Goal: Task Accomplishment & Management: Manage account settings

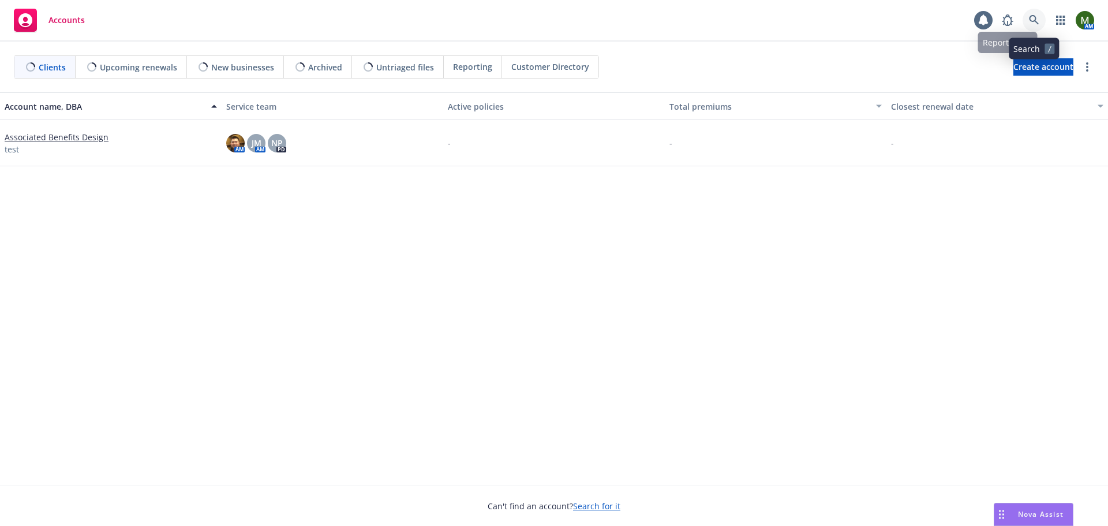
click at [1030, 25] on link at bounding box center [1033, 20] width 23 height 23
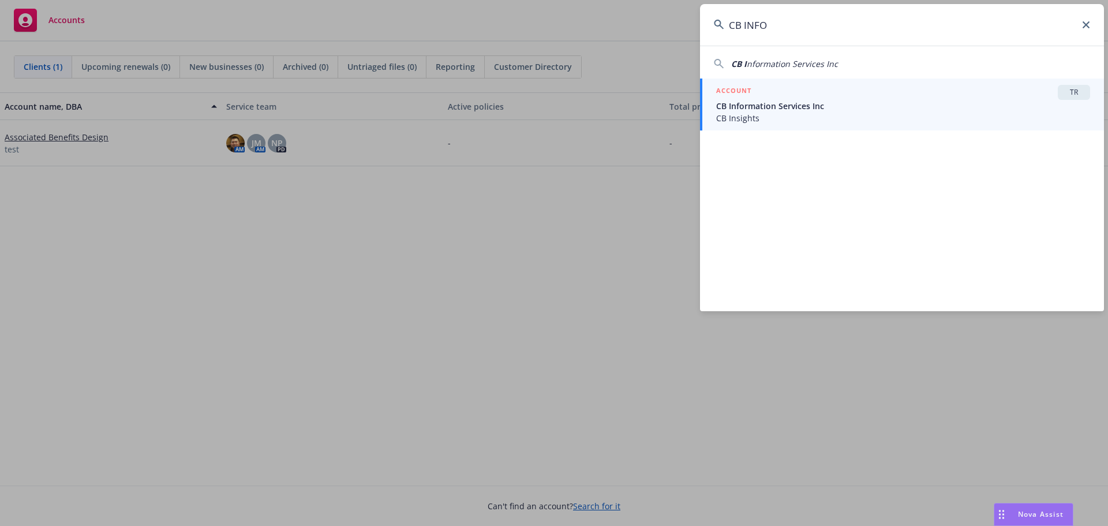
type input "CB INFO"
drag, startPoint x: 903, startPoint y: 102, endPoint x: 871, endPoint y: 106, distance: 33.1
click at [903, 102] on span "CB Information Services Inc" at bounding box center [903, 106] width 374 height 12
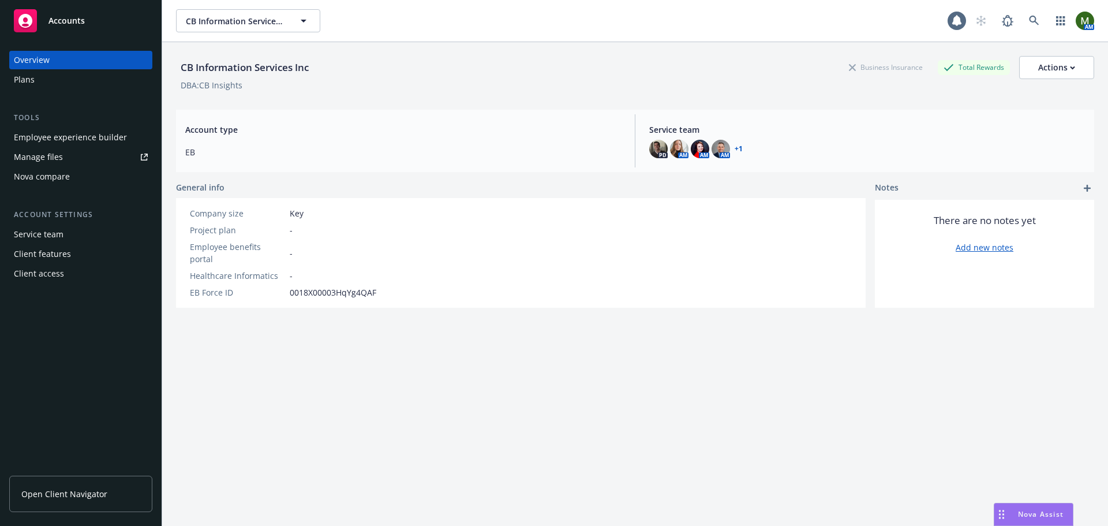
click at [101, 85] on div "Plans" at bounding box center [81, 79] width 134 height 18
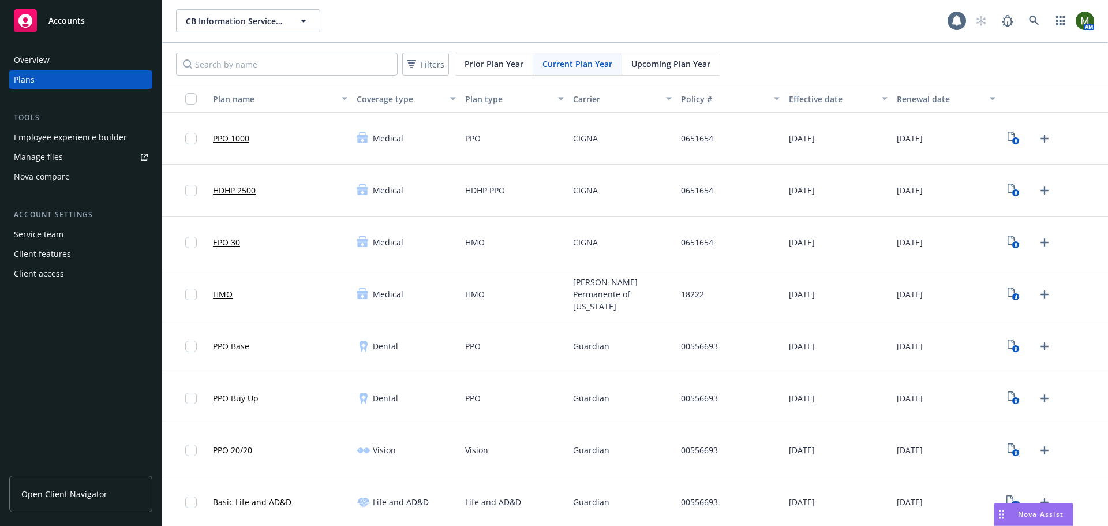
click at [88, 141] on div "Employee experience builder" at bounding box center [70, 137] width 113 height 18
click at [1007, 241] on icon "8" at bounding box center [1013, 241] width 12 height 13
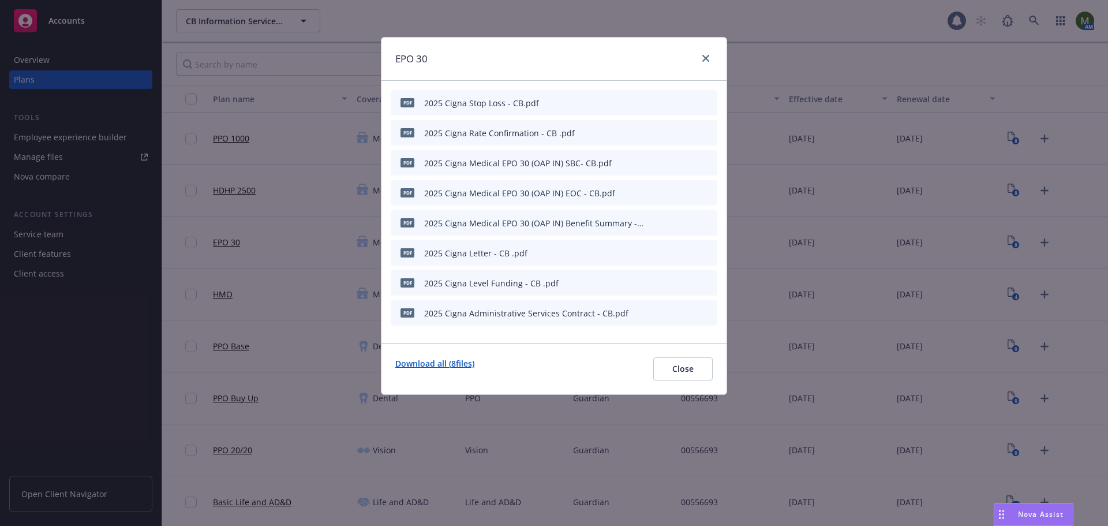
click at [459, 366] on link "Download all ( 8 files)" at bounding box center [434, 368] width 79 height 23
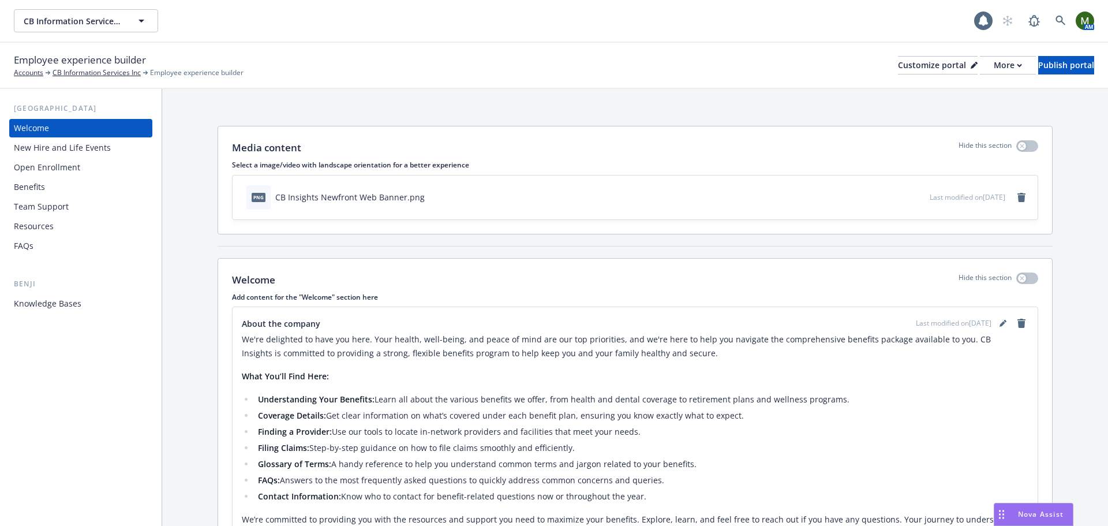
click at [48, 178] on div "Benefits" at bounding box center [81, 187] width 134 height 18
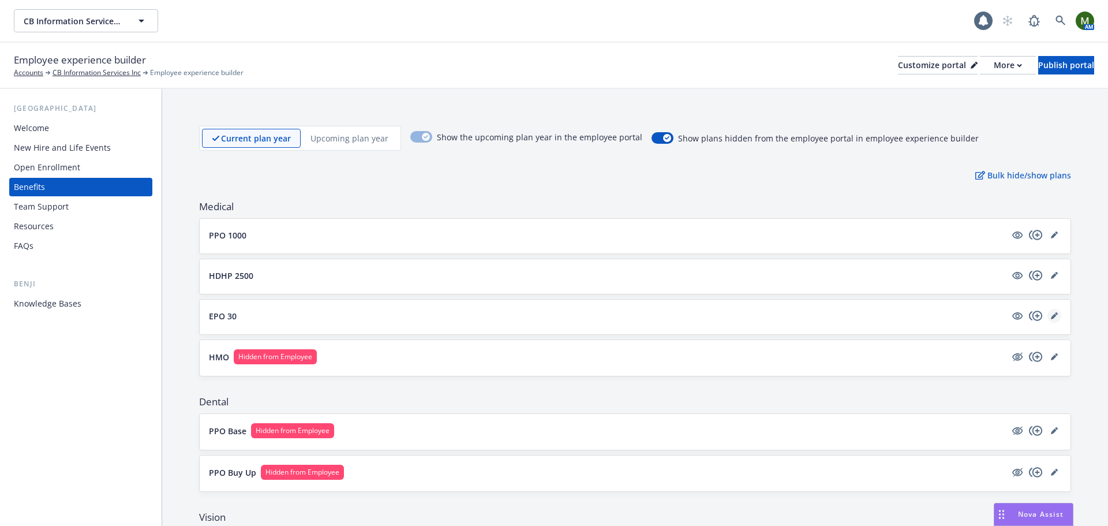
click at [1051, 315] on icon "editPencil" at bounding box center [1054, 315] width 7 height 7
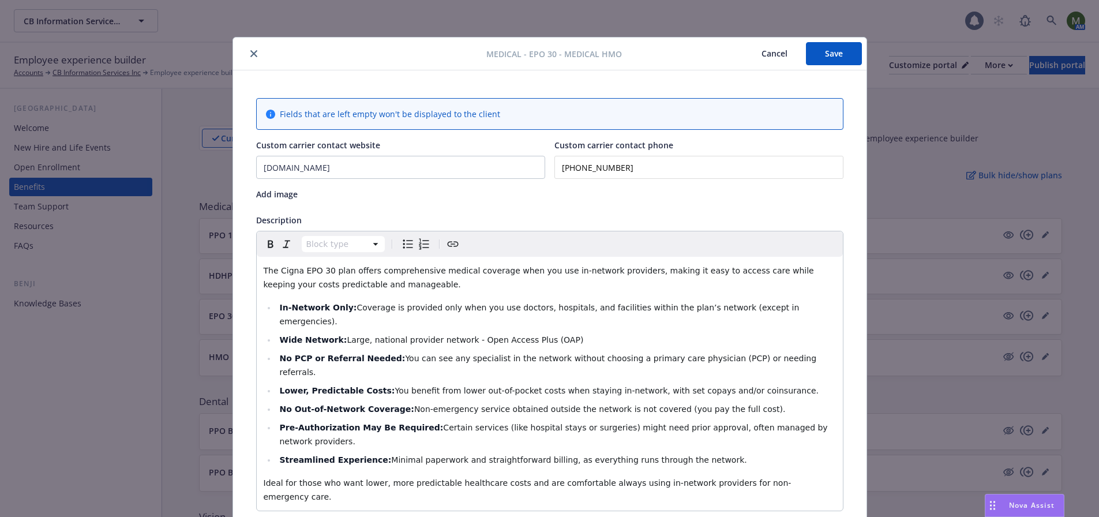
scroll to position [35, 0]
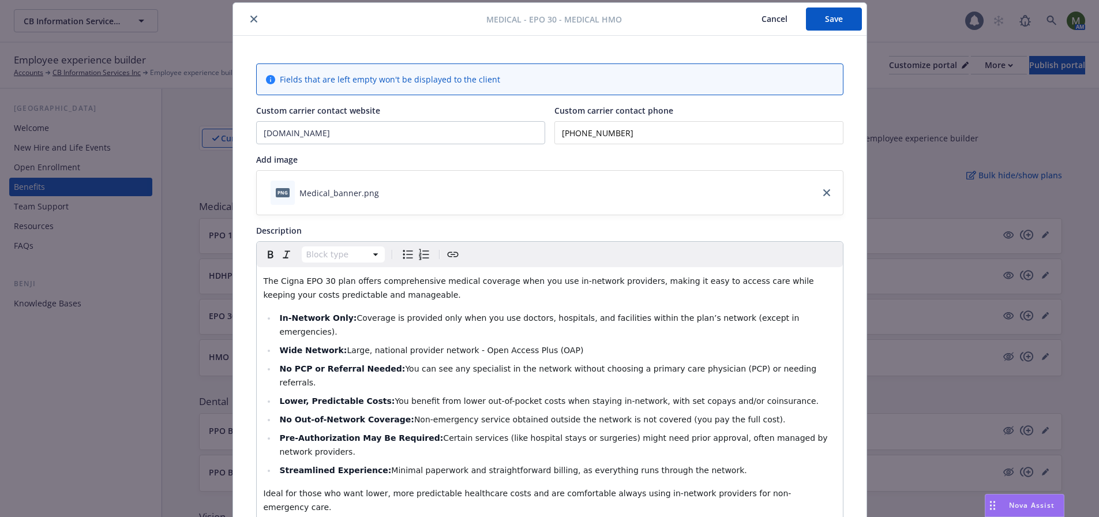
click at [250, 16] on icon "close" at bounding box center [253, 19] width 7 height 7
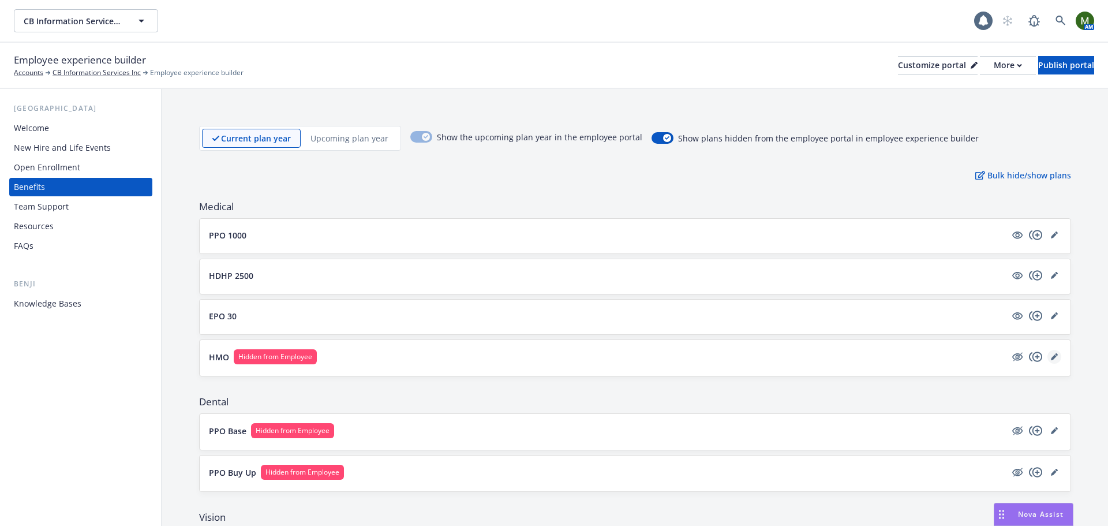
click at [1049, 358] on link "editPencil" at bounding box center [1054, 357] width 14 height 14
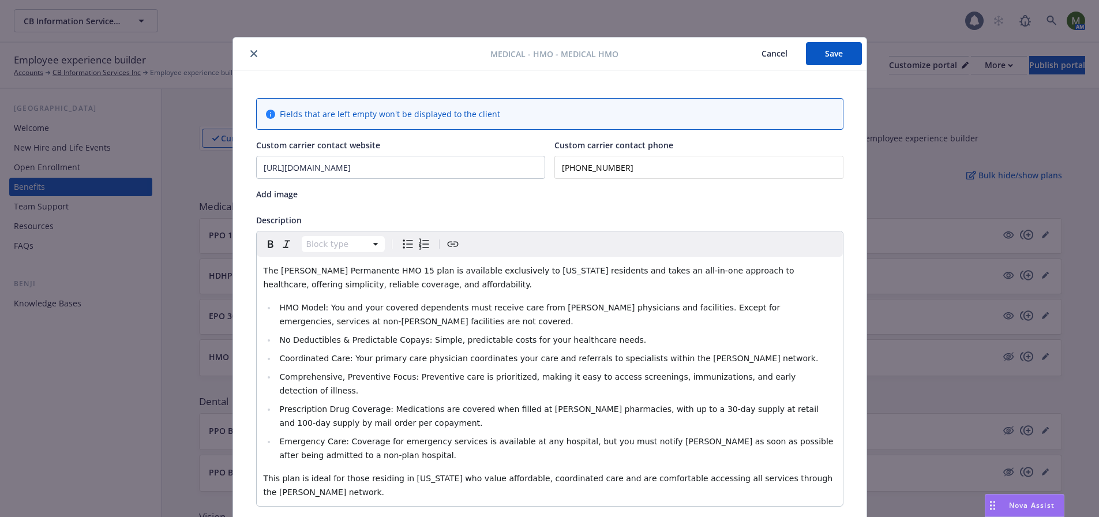
scroll to position [35, 0]
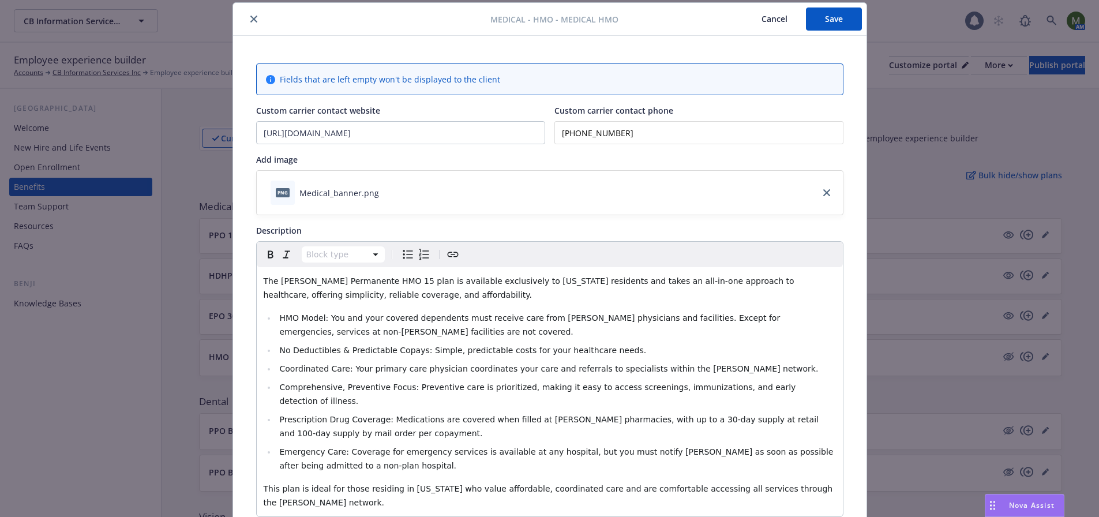
click at [250, 21] on icon "close" at bounding box center [253, 19] width 7 height 7
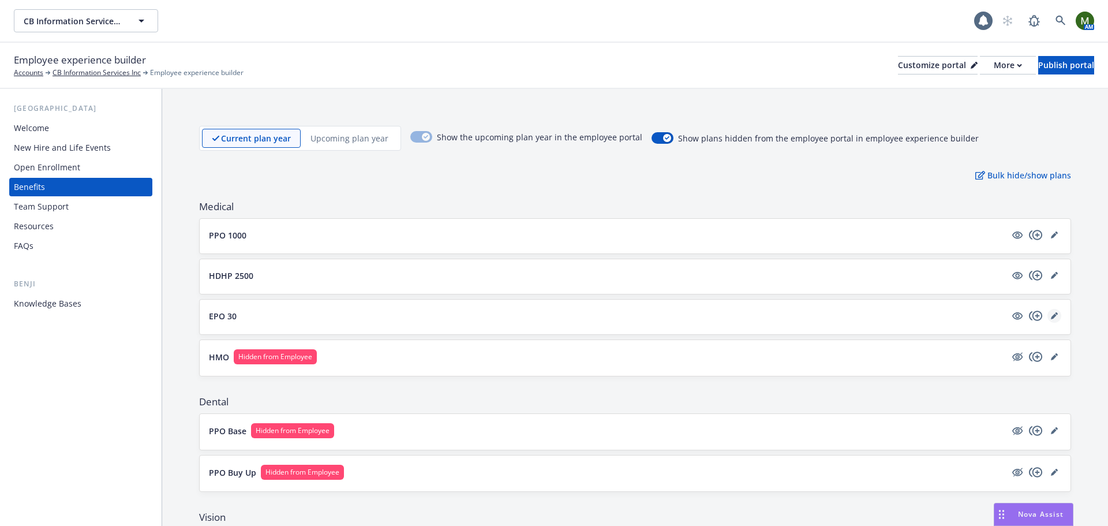
click at [1047, 321] on link "editPencil" at bounding box center [1054, 316] width 14 height 14
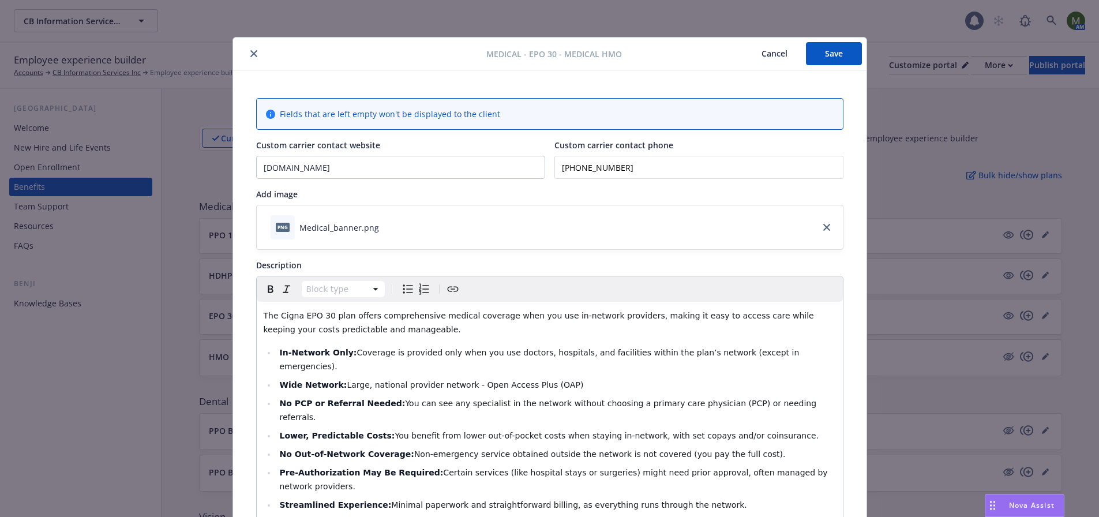
click at [247, 55] on button "close" at bounding box center [254, 54] width 14 height 14
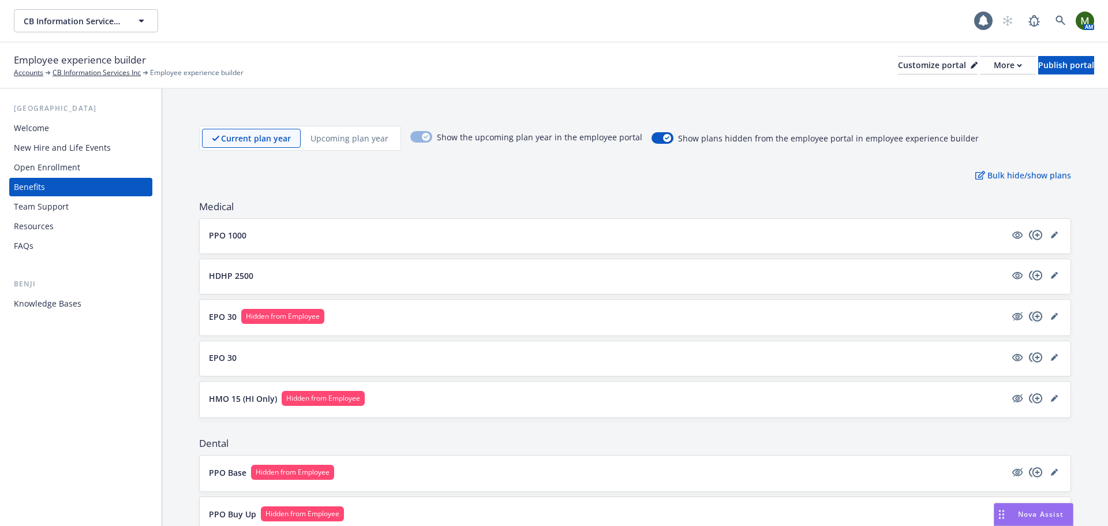
click at [1029, 316] on icon "copyPlus" at bounding box center [1035, 316] width 13 height 10
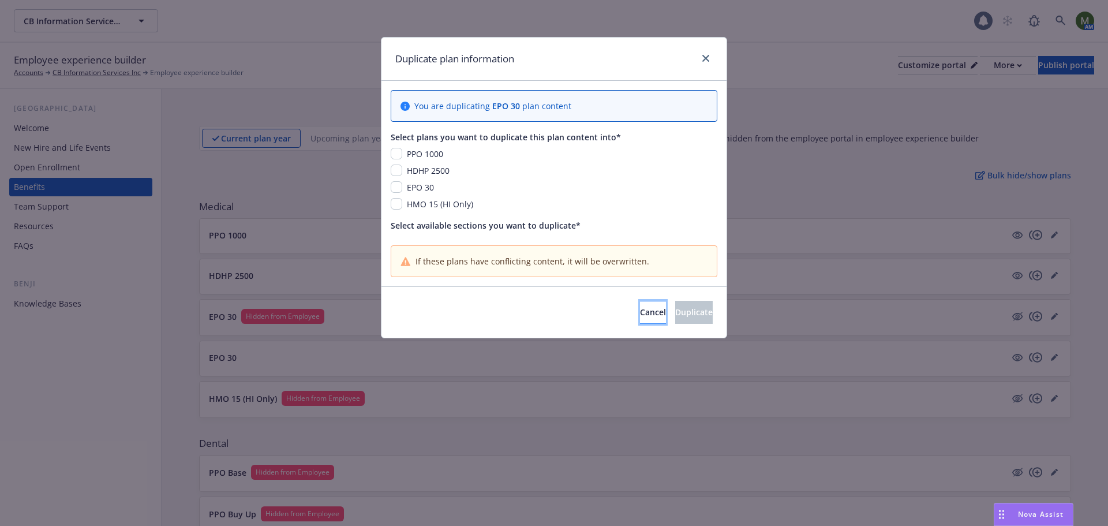
click at [640, 316] on span "Cancel" at bounding box center [653, 311] width 26 height 11
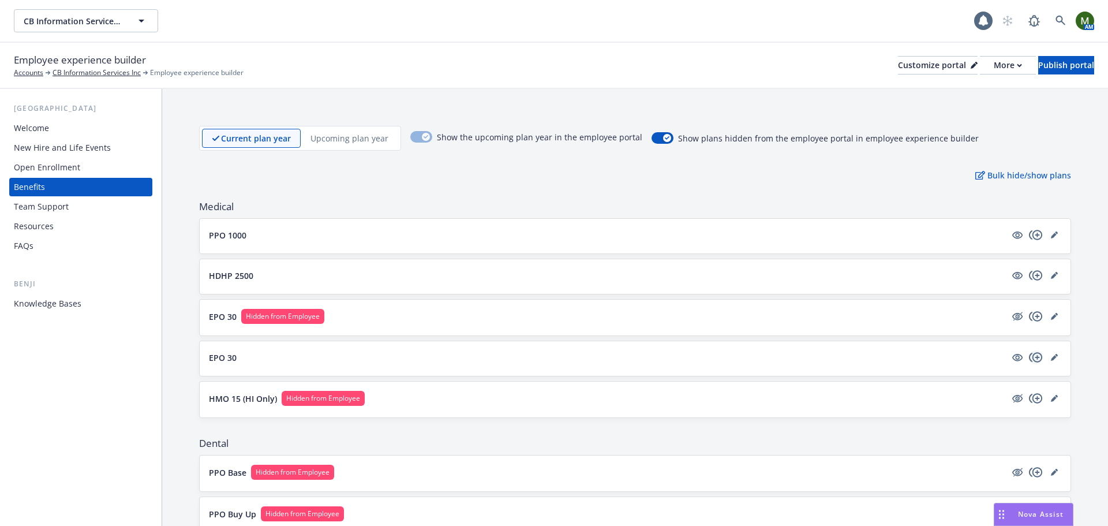
click at [1029, 356] on icon "copyPlus" at bounding box center [1036, 357] width 14 height 14
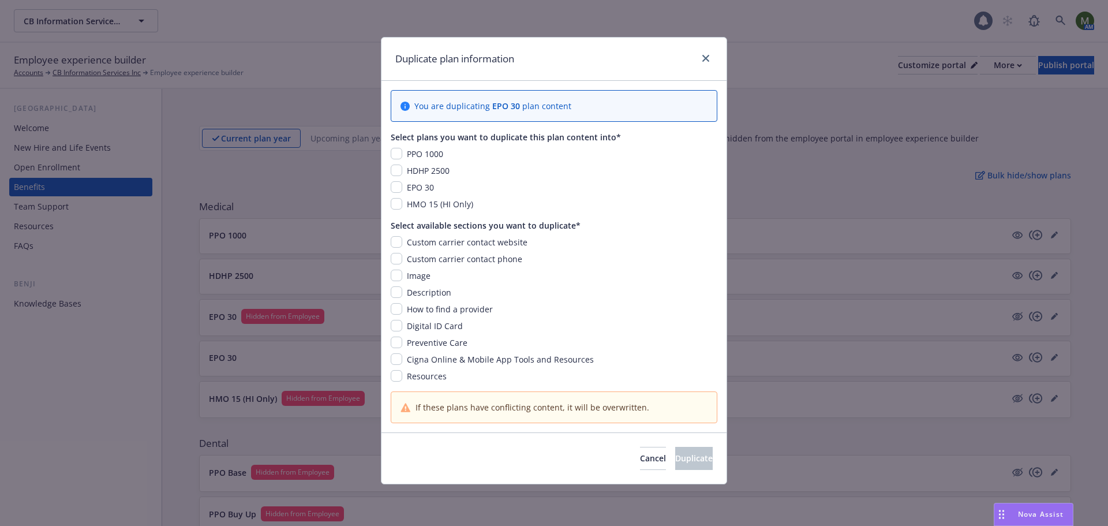
click at [403, 185] on div "EPO 30" at bounding box center [419, 187] width 34 height 12
click at [395, 186] on input "checkbox" at bounding box center [397, 187] width 12 height 12
checkbox input "true"
click at [396, 241] on input "checkbox" at bounding box center [397, 242] width 12 height 12
checkbox input "true"
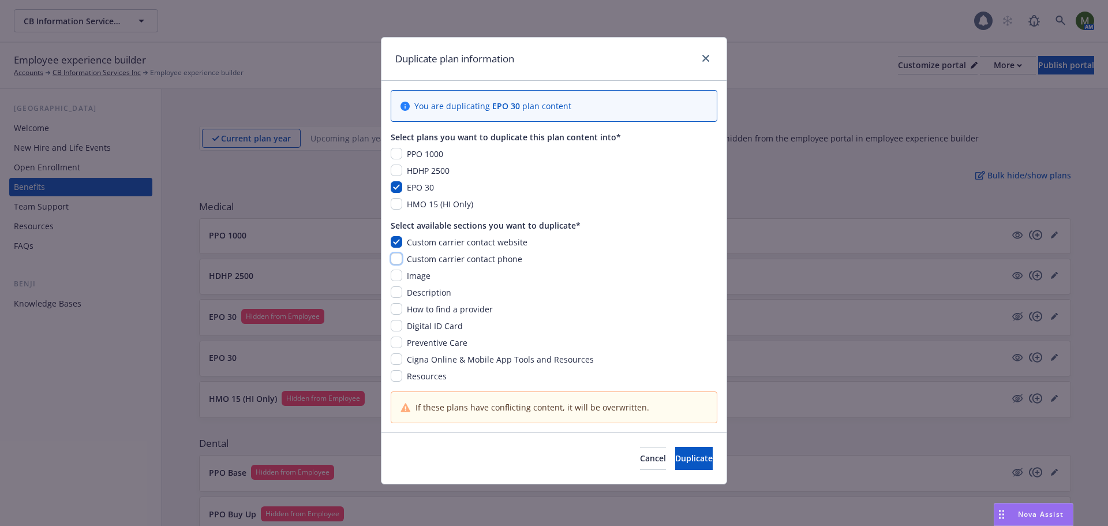
click at [397, 259] on input "checkbox" at bounding box center [397, 259] width 12 height 12
checkbox input "true"
click at [400, 283] on div "Custom carrier contact website Custom carrier contact phone Image Description H…" at bounding box center [554, 309] width 327 height 146
click at [397, 276] on input "checkbox" at bounding box center [397, 275] width 12 height 12
checkbox input "true"
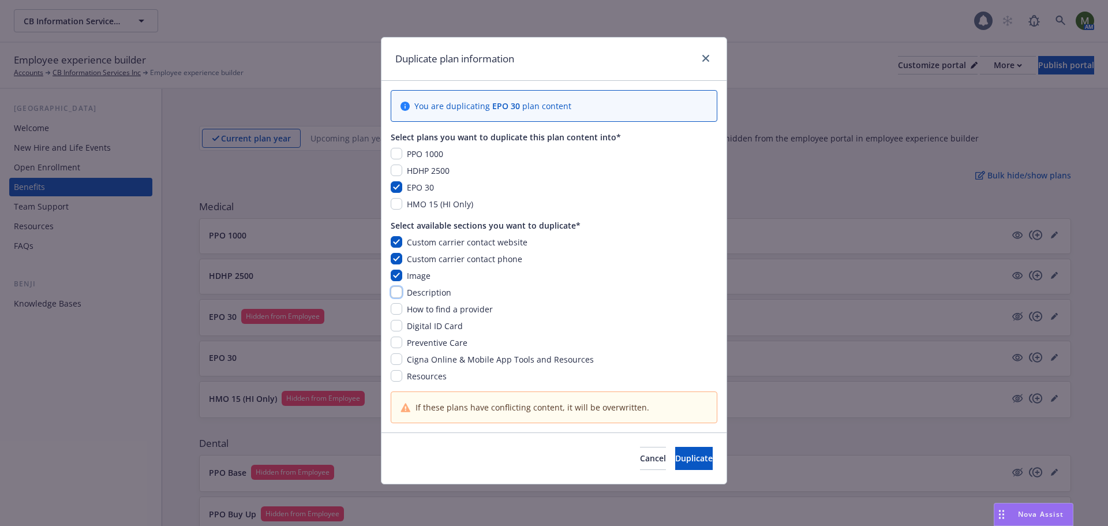
click at [396, 297] on input "checkbox" at bounding box center [397, 292] width 12 height 12
checkbox input "true"
click at [396, 307] on input "checkbox" at bounding box center [397, 309] width 12 height 12
checkbox input "true"
click at [398, 326] on input "checkbox" at bounding box center [397, 326] width 12 height 12
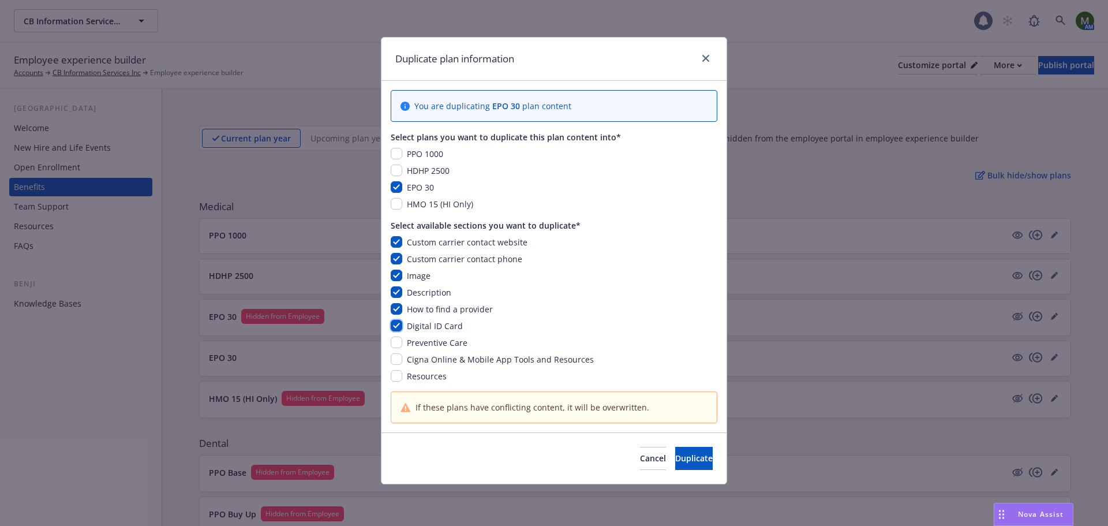
checkbox input "true"
click at [398, 338] on input "checkbox" at bounding box center [397, 342] width 12 height 12
checkbox input "true"
click at [397, 357] on input "checkbox" at bounding box center [397, 359] width 12 height 12
checkbox input "true"
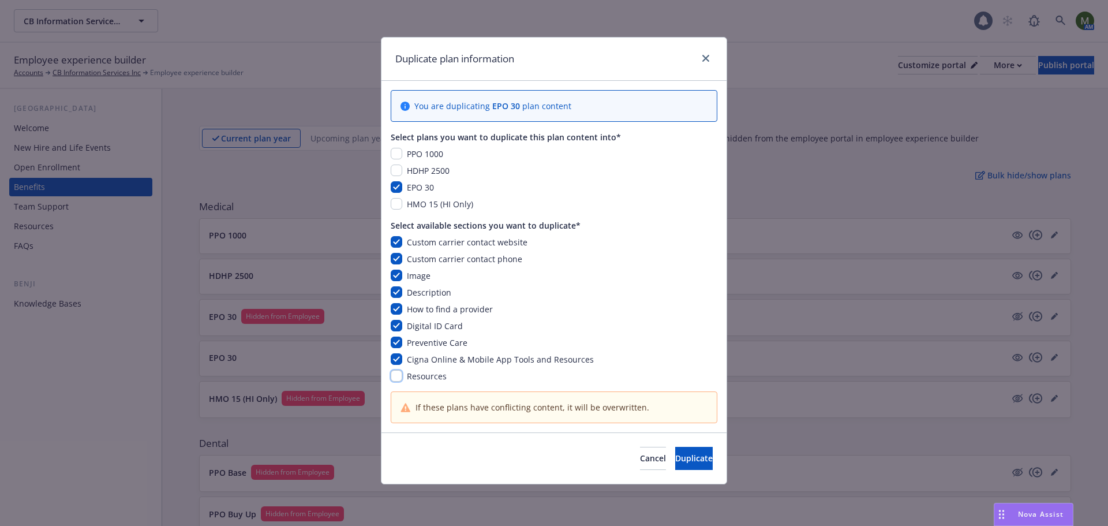
click at [397, 373] on input "checkbox" at bounding box center [397, 376] width 12 height 12
checkbox input "true"
click at [675, 458] on span "Duplicate" at bounding box center [693, 457] width 37 height 11
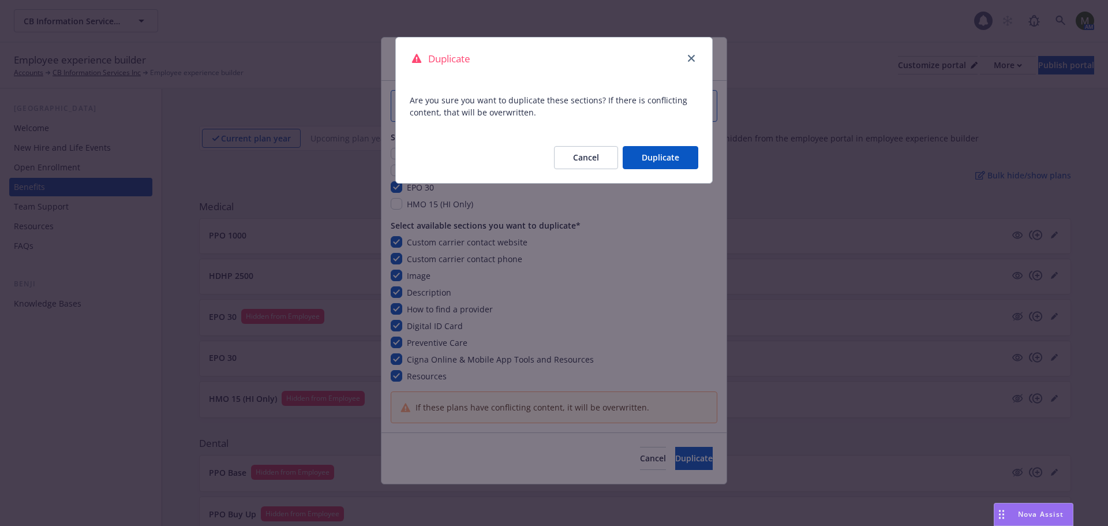
click at [677, 152] on button "Duplicate" at bounding box center [660, 157] width 76 height 23
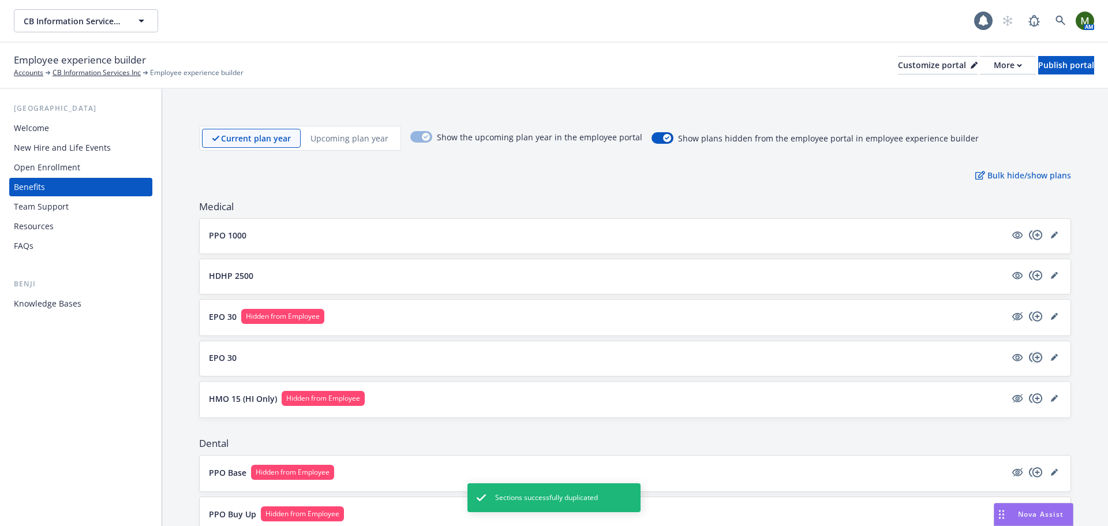
click at [1029, 357] on icon "copyPlus" at bounding box center [1036, 357] width 14 height 14
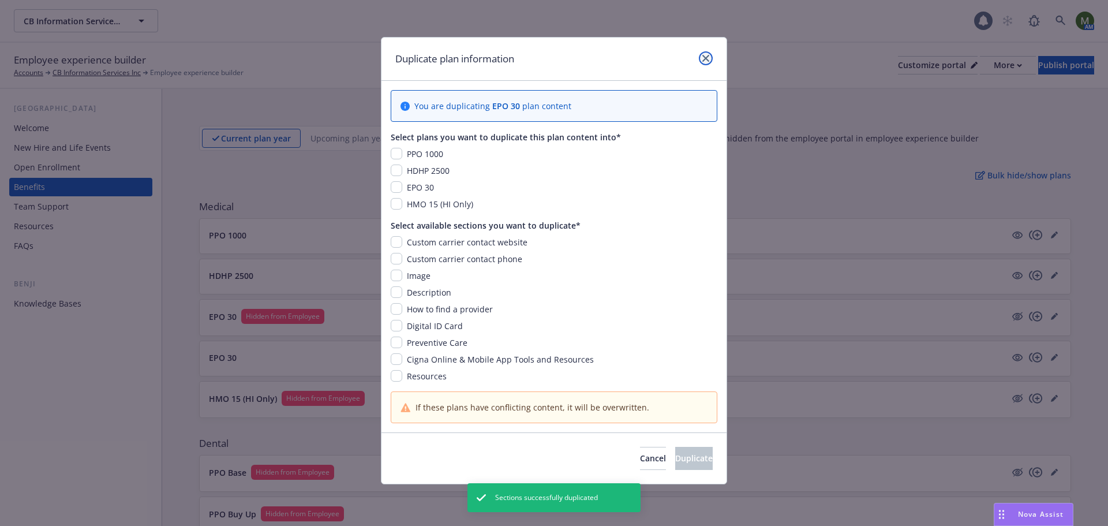
click at [708, 56] on icon "close" at bounding box center [705, 58] width 7 height 7
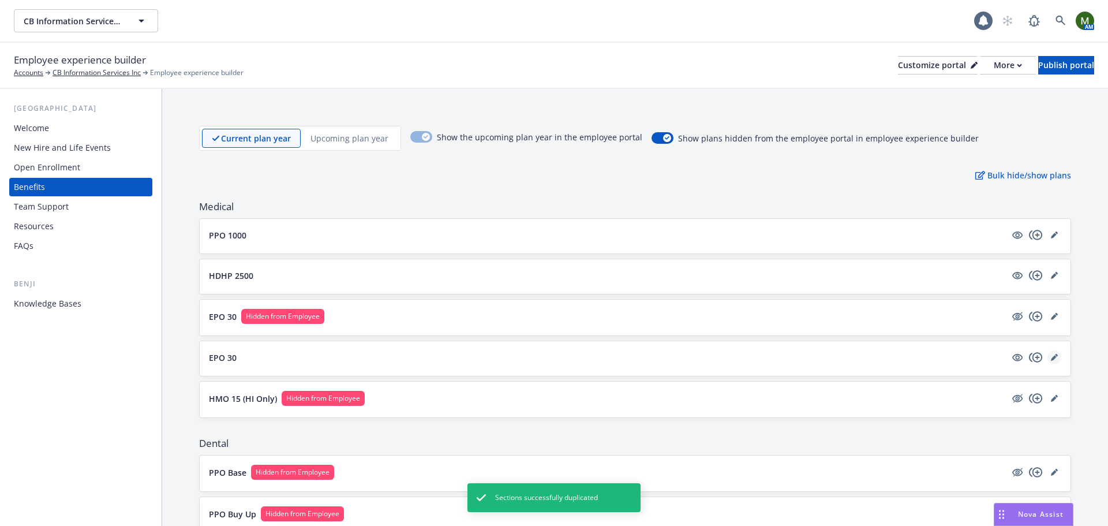
click at [1051, 354] on icon "editPencil" at bounding box center [1054, 357] width 7 height 7
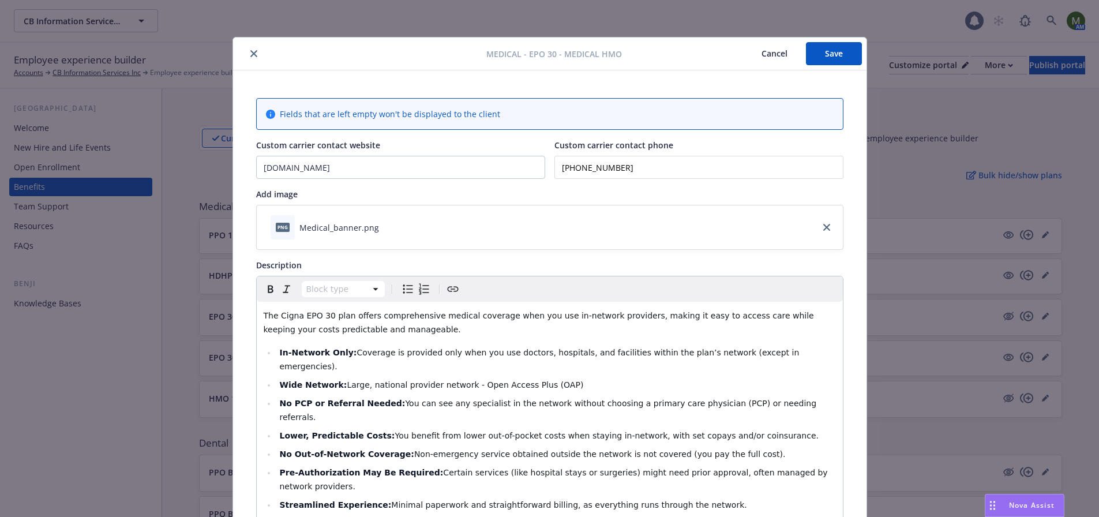
click at [762, 54] on button "Cancel" at bounding box center [774, 53] width 63 height 23
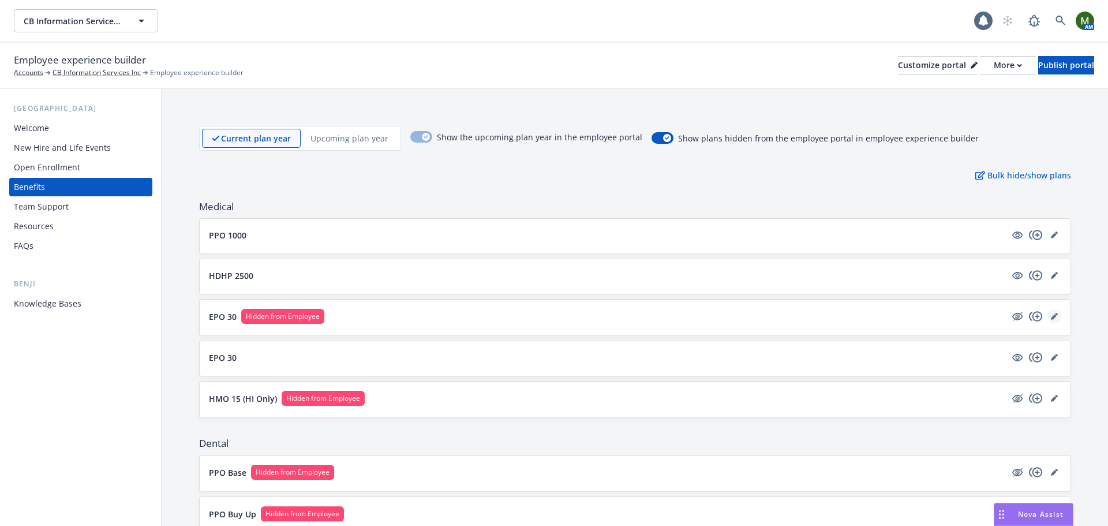
click at [1051, 313] on icon "editPencil" at bounding box center [1054, 316] width 7 height 7
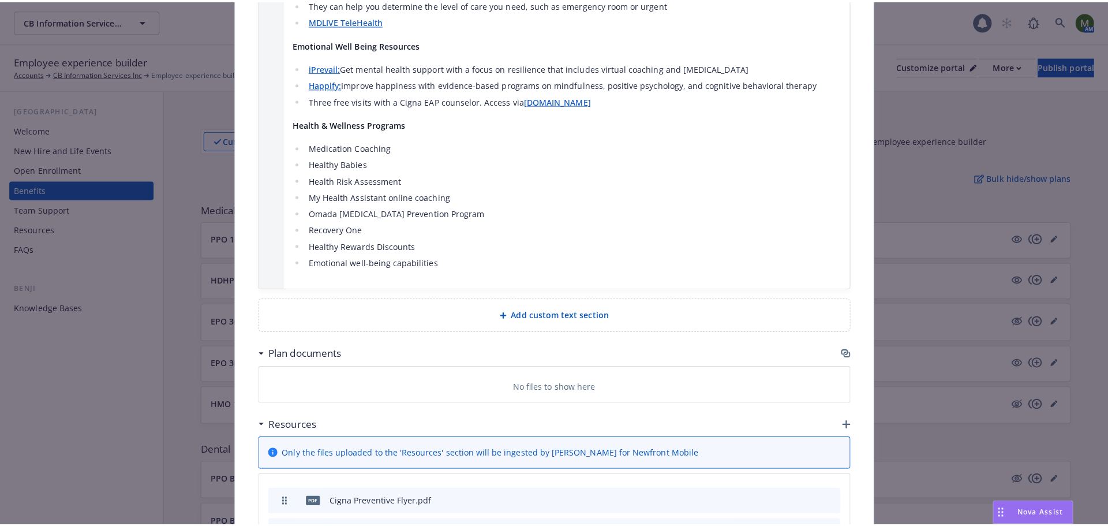
scroll to position [1535, 0]
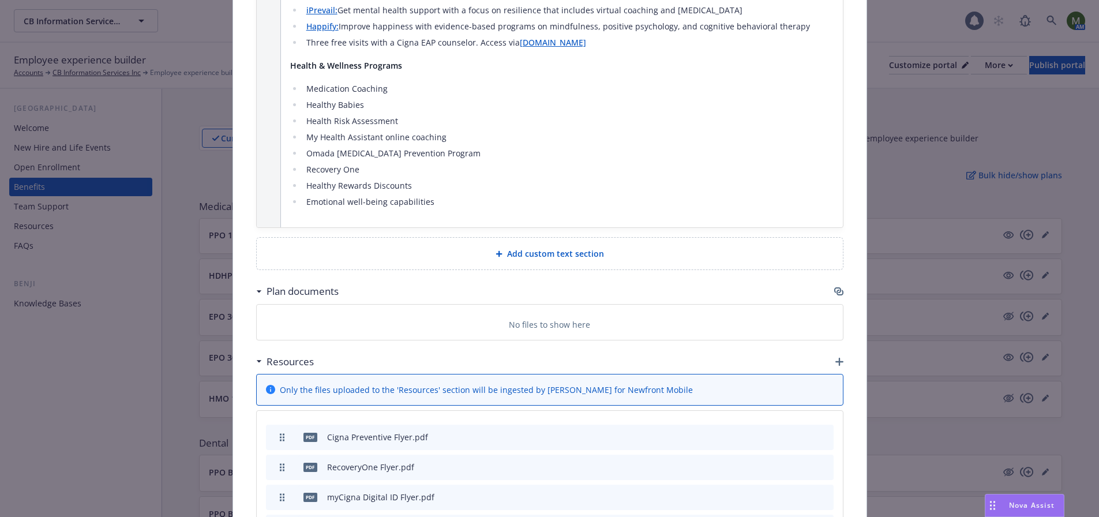
click at [835, 287] on icon "button" at bounding box center [837, 290] width 7 height 6
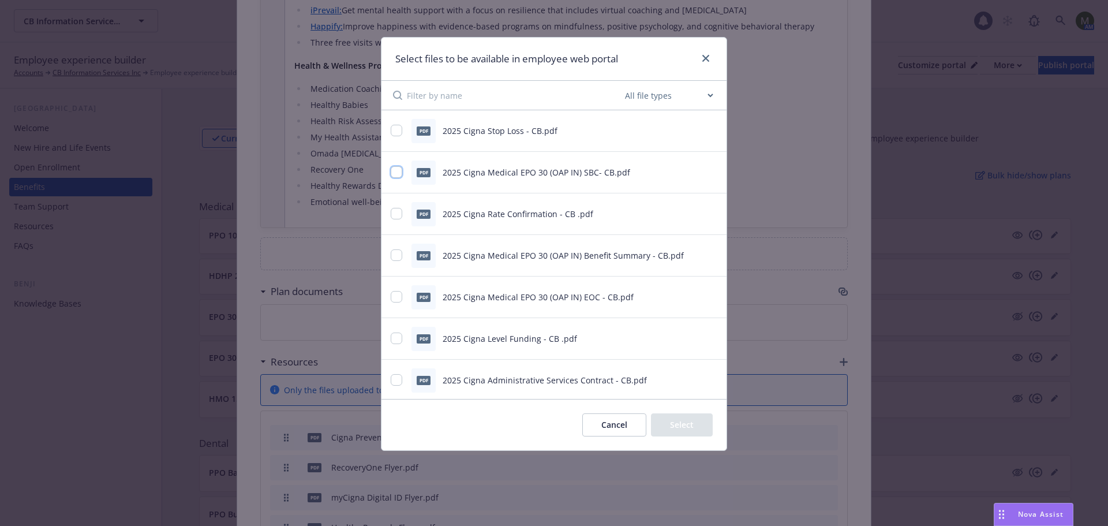
click at [397, 172] on input "checkbox" at bounding box center [397, 172] width 12 height 12
checkbox input "true"
click at [398, 291] on input "checkbox" at bounding box center [397, 297] width 12 height 12
checkbox input "true"
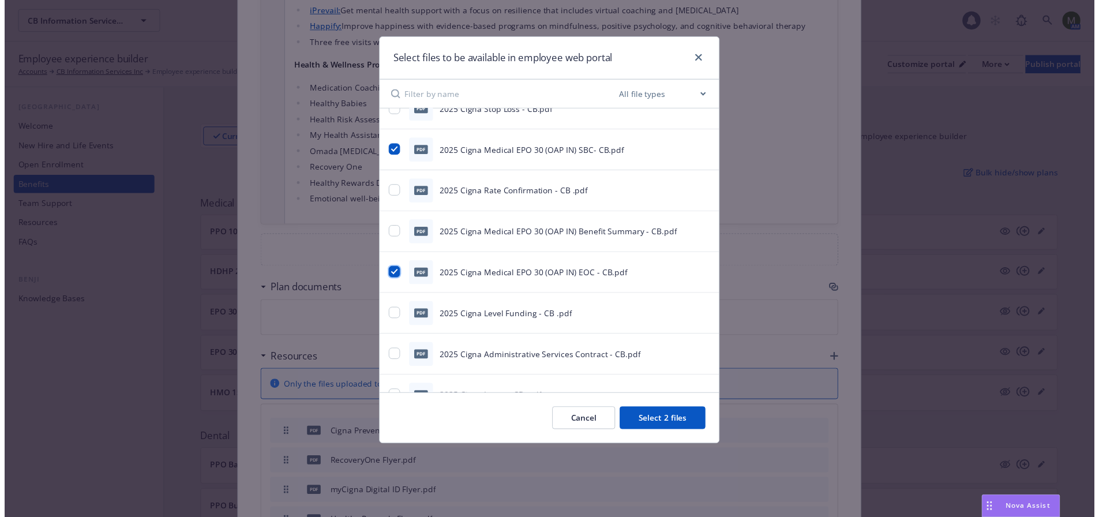
scroll to position [0, 0]
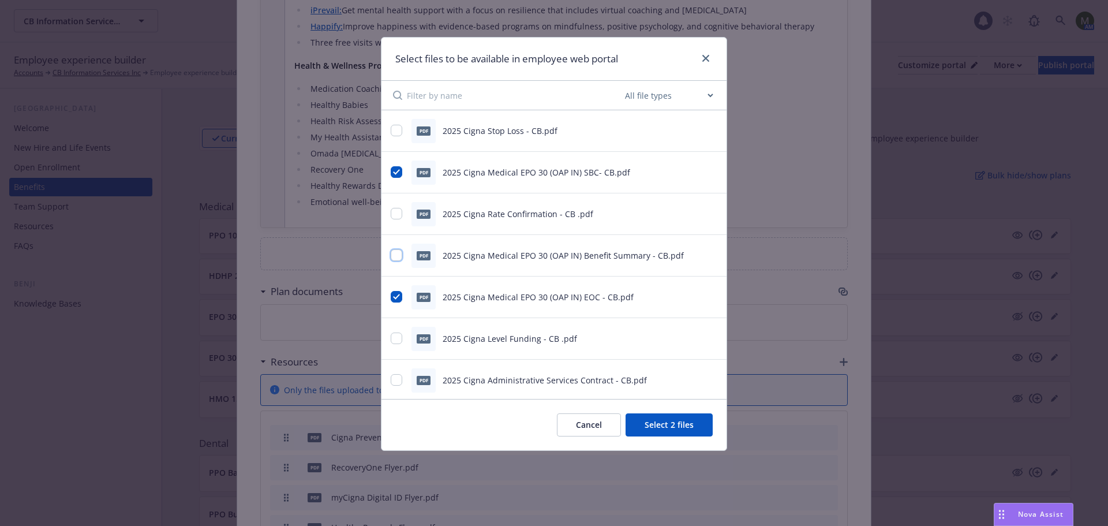
click at [402, 257] on input "checkbox" at bounding box center [397, 255] width 12 height 12
checkbox input "true"
click at [681, 423] on button "Select 3 files" at bounding box center [668, 424] width 87 height 23
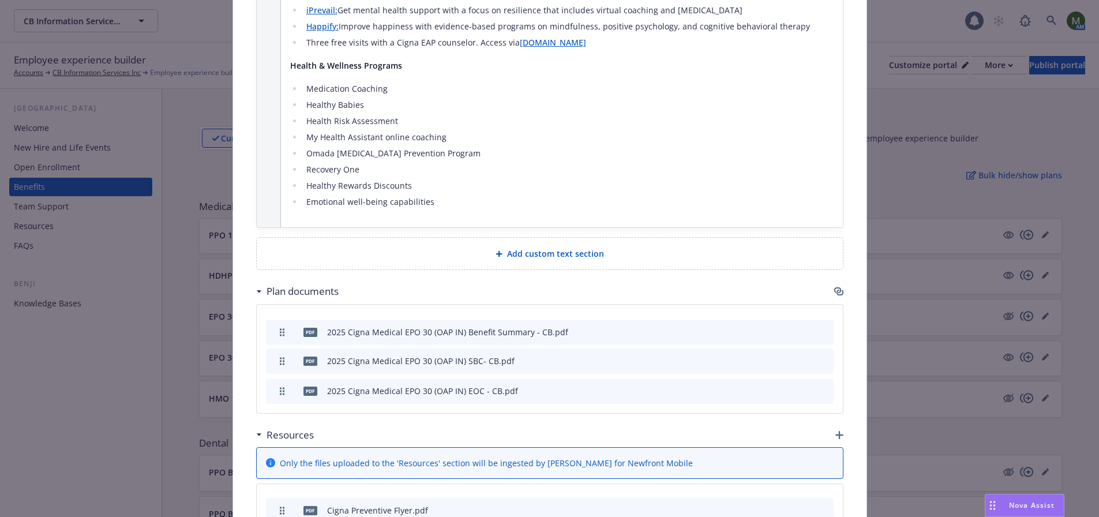
drag, startPoint x: 276, startPoint y: 335, endPoint x: 277, endPoint y: 276, distance: 58.8
drag, startPoint x: 277, startPoint y: 336, endPoint x: 276, endPoint y: 303, distance: 32.9
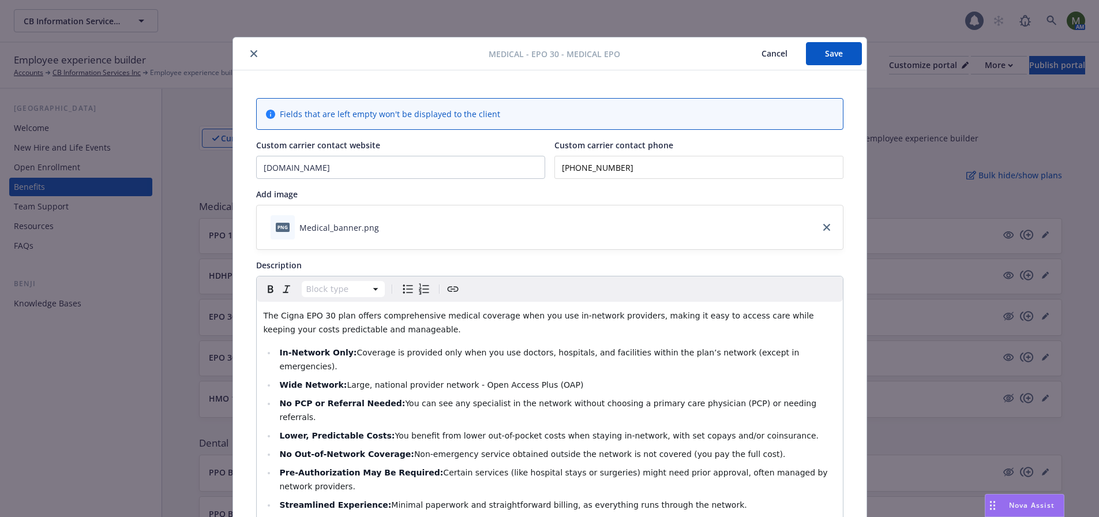
click at [828, 52] on button "Save" at bounding box center [834, 53] width 56 height 23
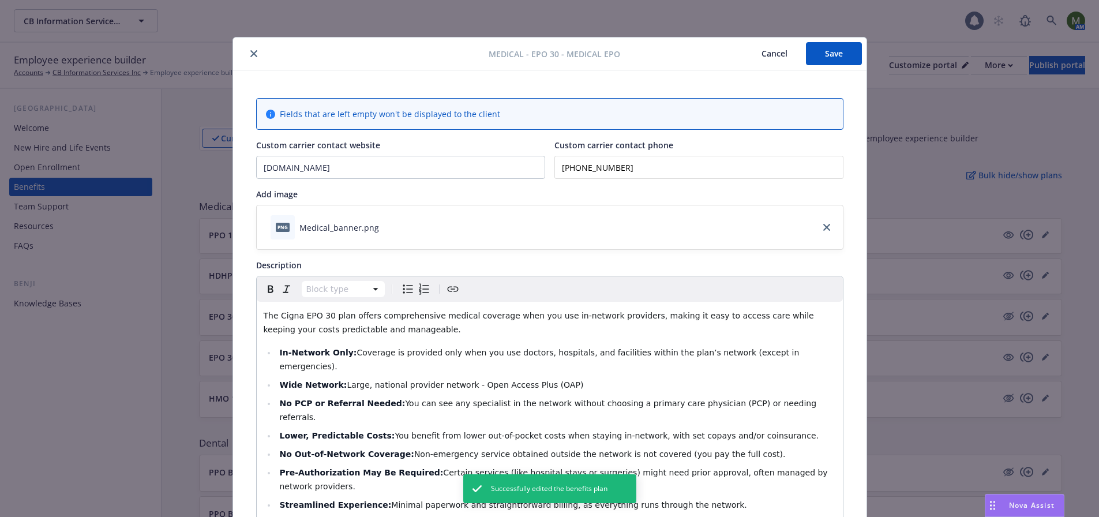
click at [250, 51] on icon "close" at bounding box center [253, 53] width 7 height 7
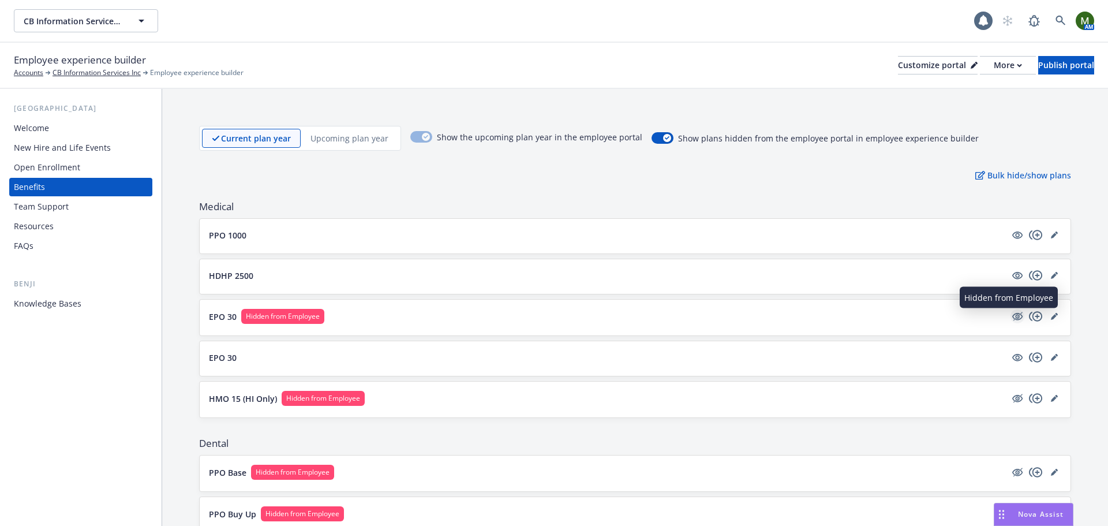
click at [1013, 316] on icon "hidden" at bounding box center [1017, 316] width 9 height 9
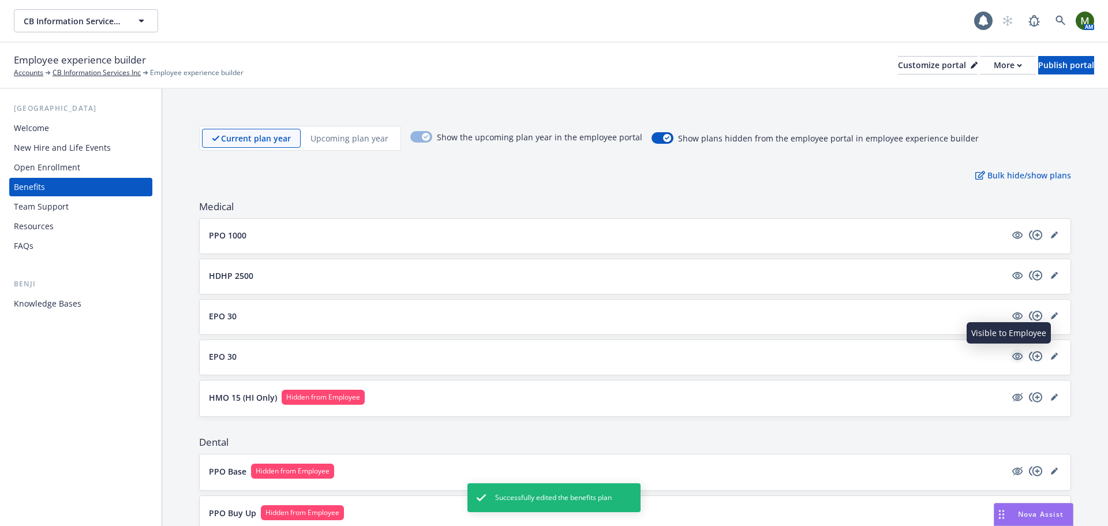
click at [1012, 354] on icon "visible" at bounding box center [1017, 356] width 10 height 10
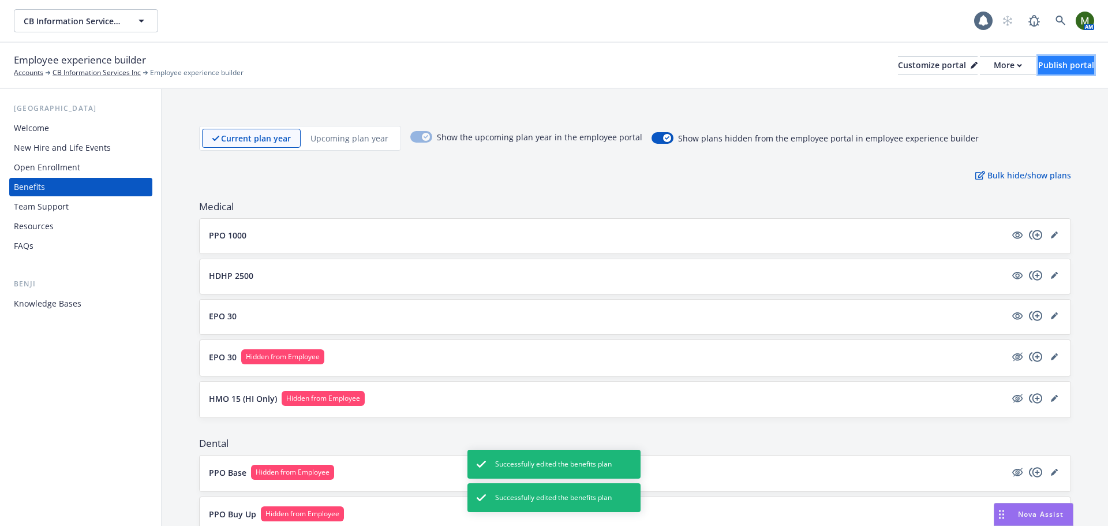
click at [1047, 62] on div "Publish portal" at bounding box center [1066, 65] width 56 height 17
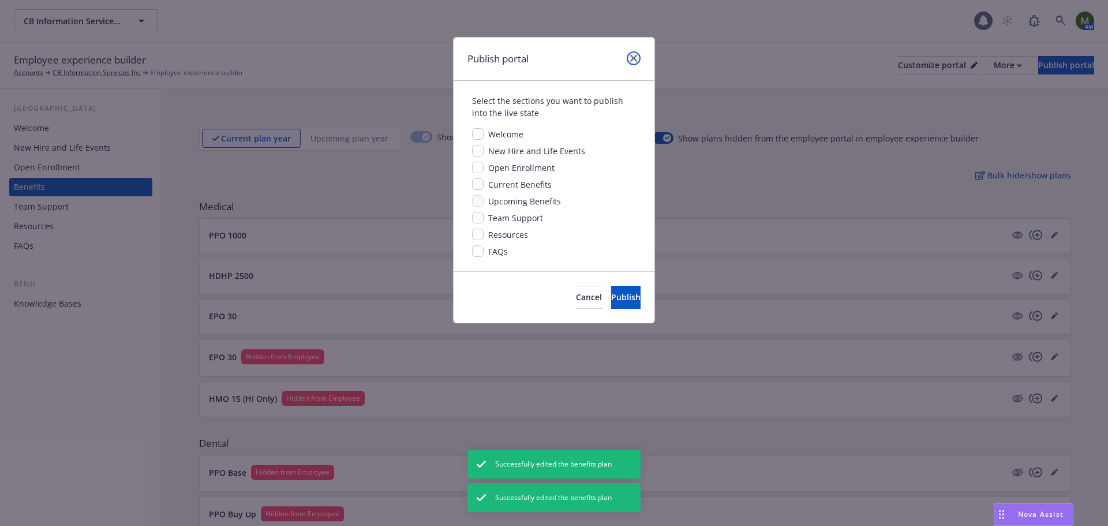
click at [631, 57] on icon "close" at bounding box center [633, 58] width 7 height 7
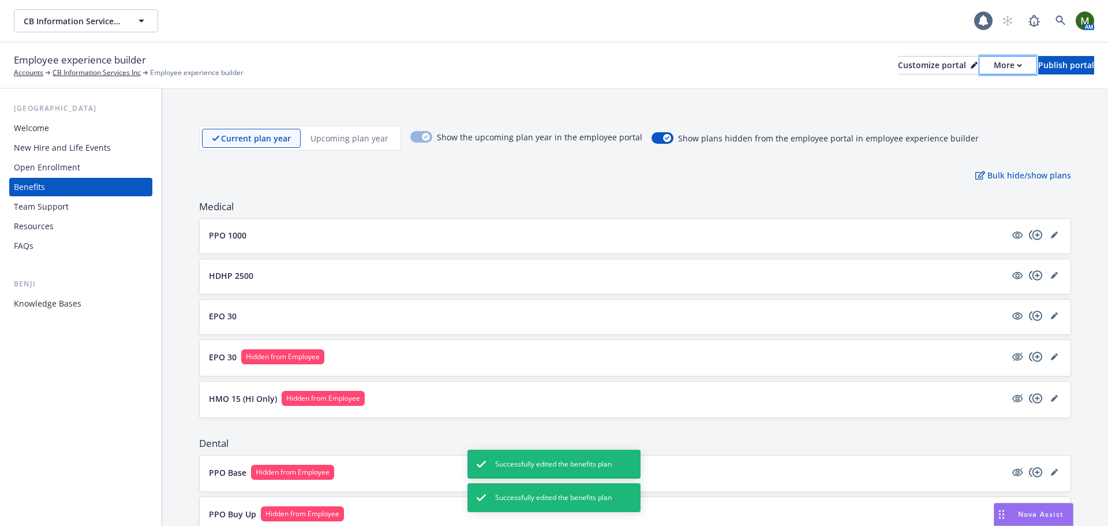
click at [993, 69] on div "More" at bounding box center [1007, 65] width 28 height 17
click at [1053, 127] on div "Current plan year Upcoming plan year Show the upcoming plan year in the employe…" at bounding box center [635, 138] width 872 height 25
